Goal: Task Accomplishment & Management: Complete application form

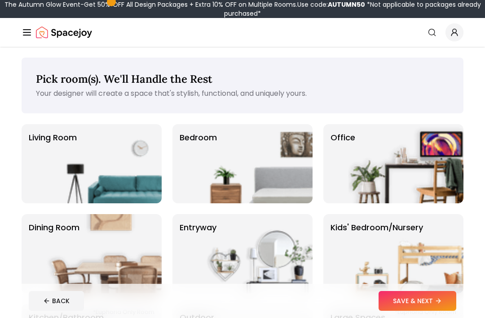
click at [269, 178] on img at bounding box center [255, 163] width 115 height 79
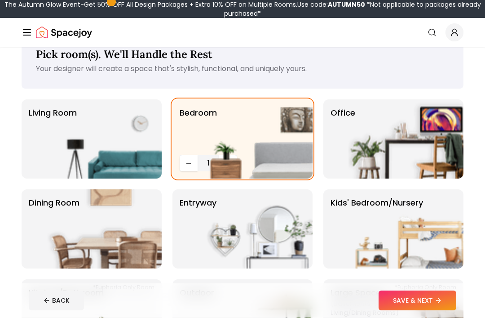
scroll to position [25, 0]
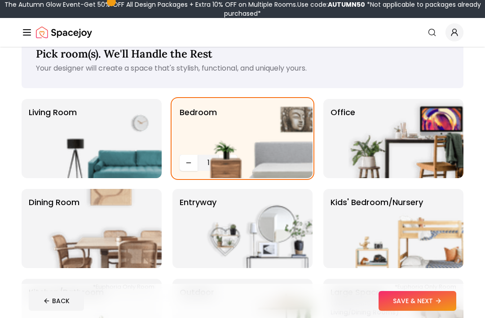
click at [126, 141] on img at bounding box center [104, 138] width 115 height 79
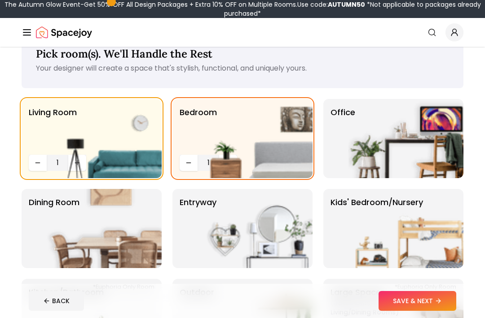
click at [138, 235] on img at bounding box center [104, 228] width 115 height 79
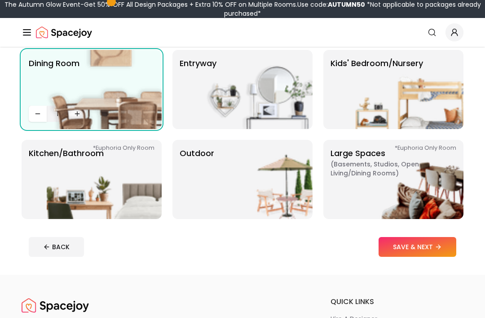
scroll to position [161, 0]
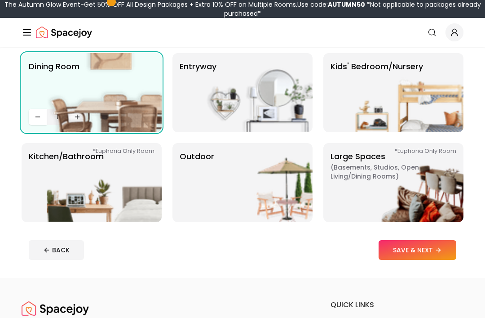
click at [130, 193] on img at bounding box center [104, 182] width 115 height 79
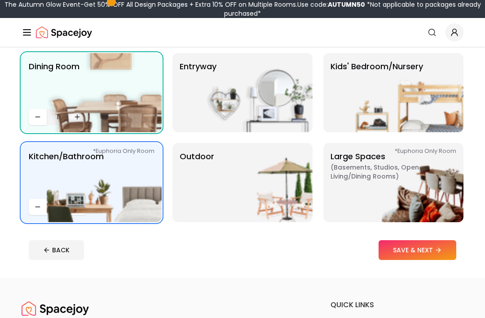
click at [435, 251] on button "SAVE & NEXT" at bounding box center [418, 250] width 78 height 20
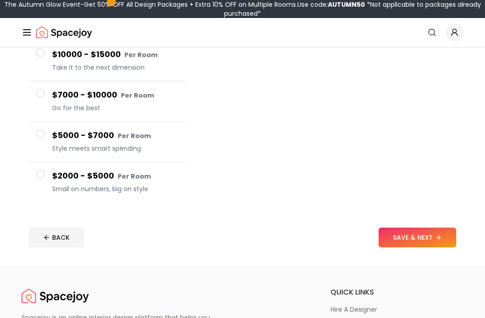
scroll to position [150, 0]
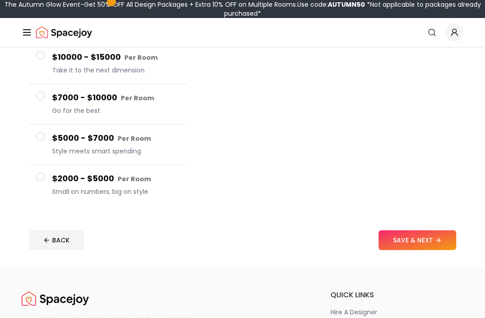
click at [107, 185] on div "$2000 - $5000 Per Room Small on numbers, big on style" at bounding box center [116, 185] width 128 height 26
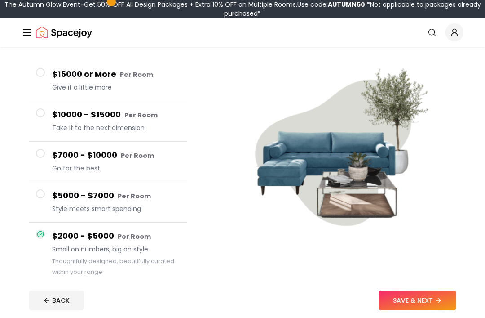
click at [121, 86] on span "Give it a little more" at bounding box center [116, 87] width 128 height 9
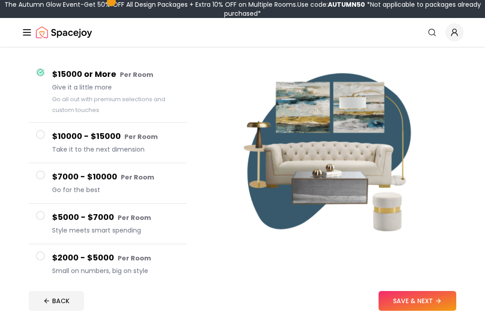
click at [129, 264] on div "$2000 - $5000 Per Room Small on numbers, big on style" at bounding box center [116, 264] width 128 height 26
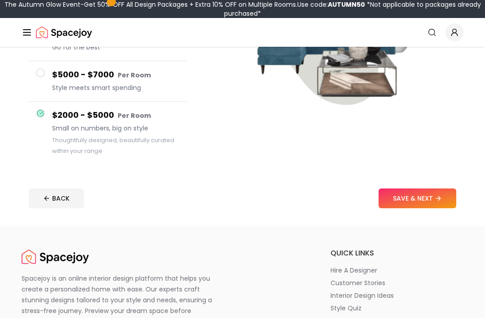
scroll to position [191, 0]
click at [431, 205] on button "SAVE & NEXT" at bounding box center [418, 198] width 78 height 20
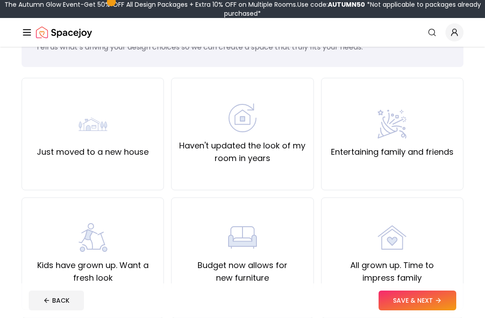
scroll to position [46, 0]
click at [128, 154] on label "Just moved to a new house" at bounding box center [93, 152] width 112 height 13
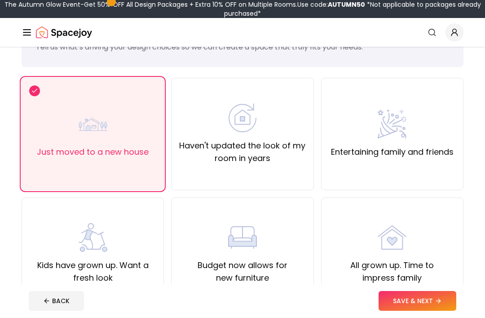
click at [425, 310] on button "SAVE & NEXT" at bounding box center [418, 301] width 78 height 20
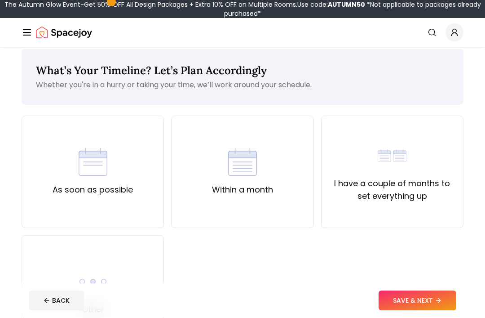
click at [284, 194] on div "Within a month" at bounding box center [242, 172] width 142 height 112
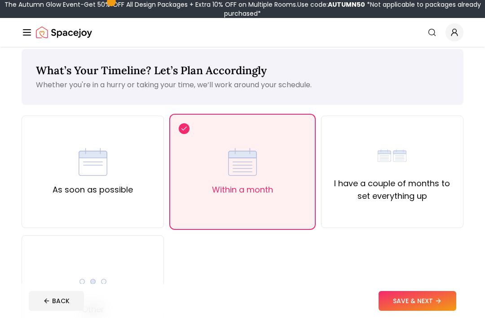
click at [407, 199] on label "I have a couple of months to set everything up" at bounding box center [392, 189] width 127 height 25
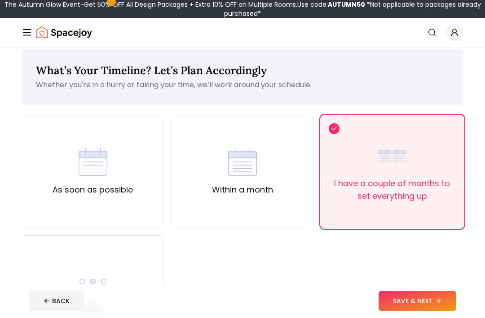
click at [429, 310] on button "SAVE & NEXT" at bounding box center [418, 301] width 78 height 20
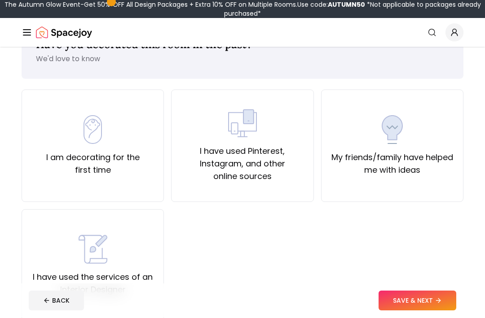
scroll to position [36, 0]
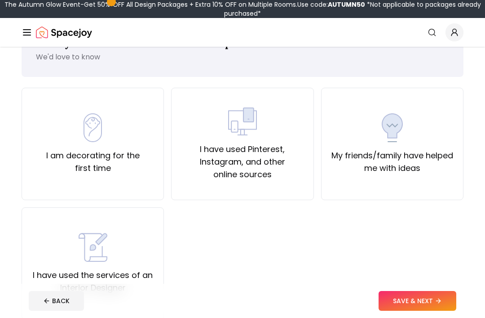
click at [127, 191] on div "I am decorating for the first time" at bounding box center [93, 144] width 142 height 112
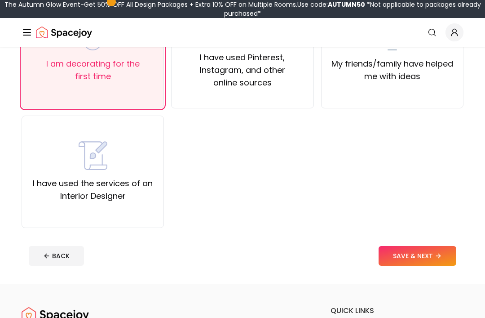
scroll to position [128, 0]
click at [439, 259] on icon at bounding box center [438, 255] width 7 height 7
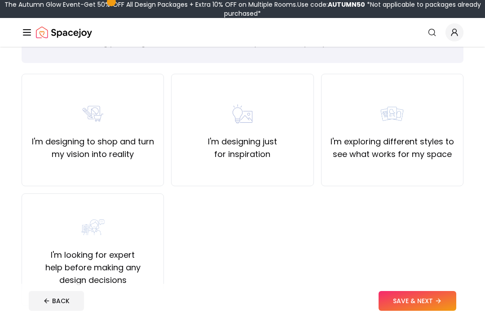
scroll to position [50, 0]
click at [250, 146] on label "I'm designing just for inspiration" at bounding box center [242, 148] width 127 height 25
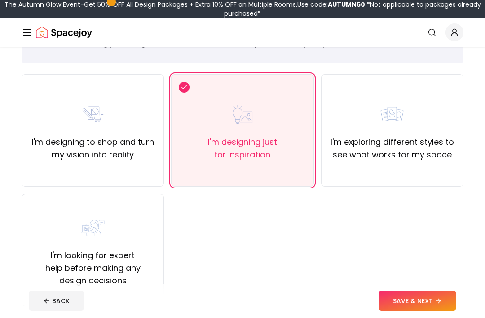
click at [423, 310] on button "SAVE & NEXT" at bounding box center [418, 301] width 78 height 20
